Goal: Find specific page/section: Find specific page/section

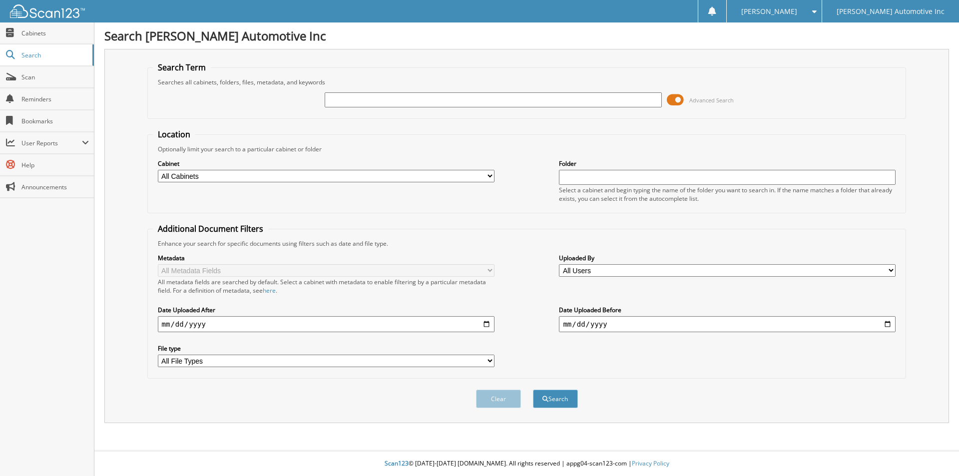
click at [347, 95] on input "text" at bounding box center [493, 99] width 337 height 15
type input "155608"
click at [533, 389] on button "Search" at bounding box center [555, 398] width 45 height 18
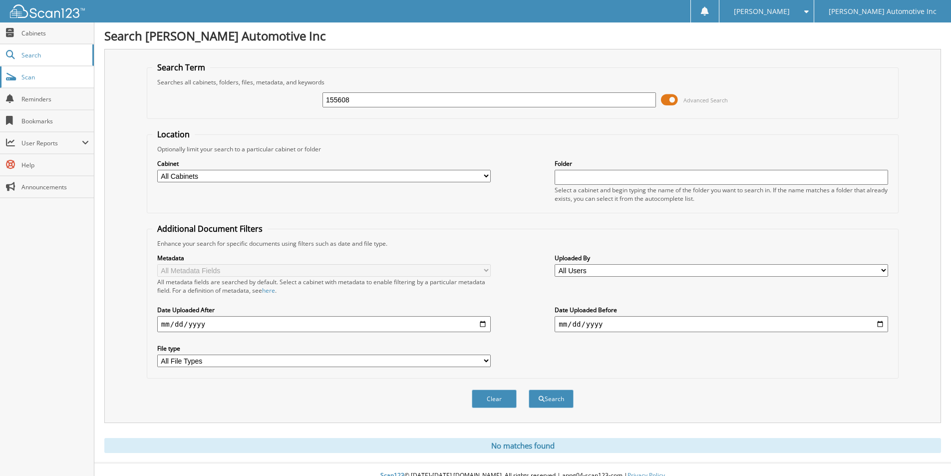
click at [40, 75] on span "Scan" at bounding box center [54, 77] width 67 height 8
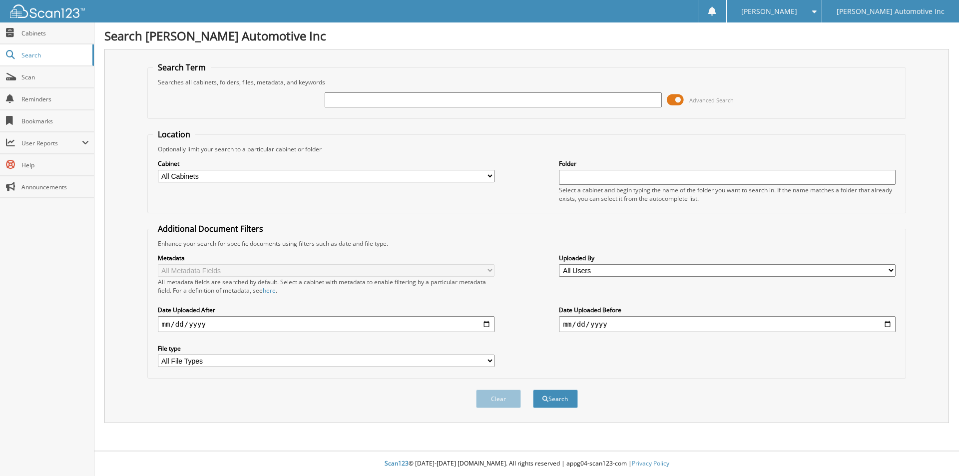
click at [387, 102] on input "text" at bounding box center [493, 99] width 337 height 15
type input "155544"
click at [533, 389] on button "Search" at bounding box center [555, 398] width 45 height 18
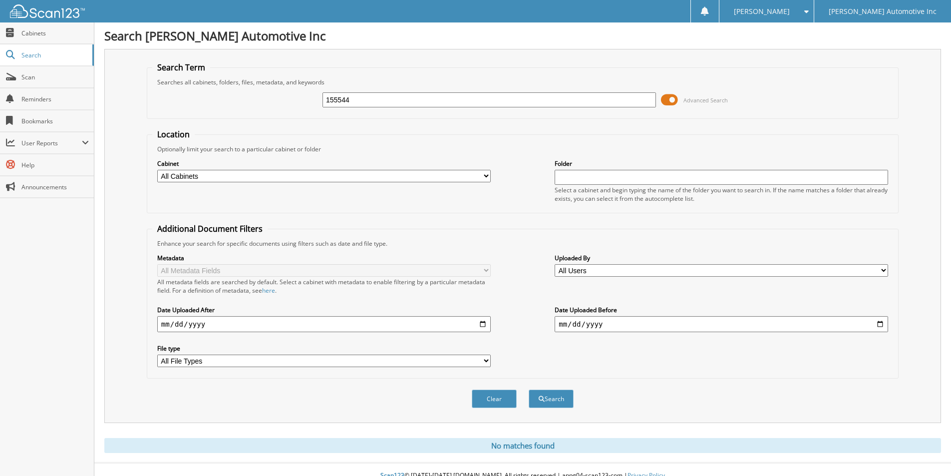
click at [368, 101] on input "155544" at bounding box center [490, 99] width 334 height 15
type input "1"
type input "155504"
click at [529, 389] on button "Search" at bounding box center [551, 398] width 45 height 18
drag, startPoint x: 372, startPoint y: 102, endPoint x: 317, endPoint y: 108, distance: 55.3
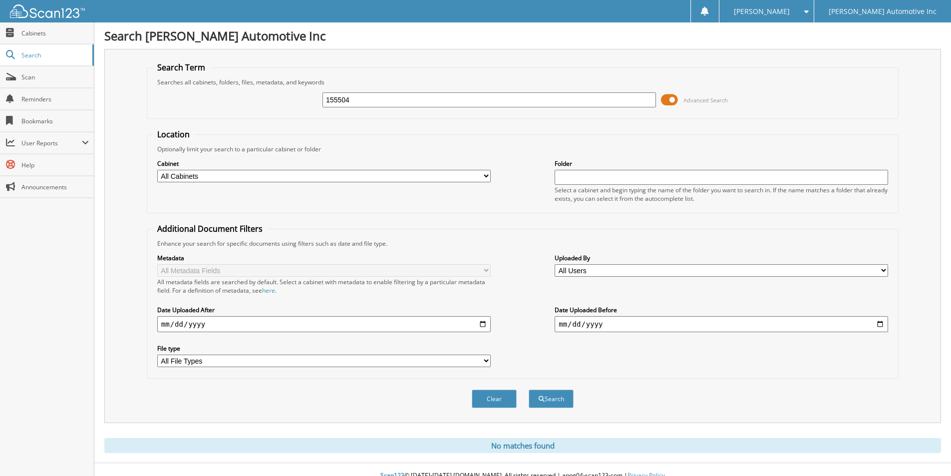
click at [317, 108] on div "155504 Advanced Search" at bounding box center [522, 99] width 741 height 27
click at [65, 74] on span "Scan" at bounding box center [54, 77] width 67 height 8
